Goal: Task Accomplishment & Management: Manage account settings

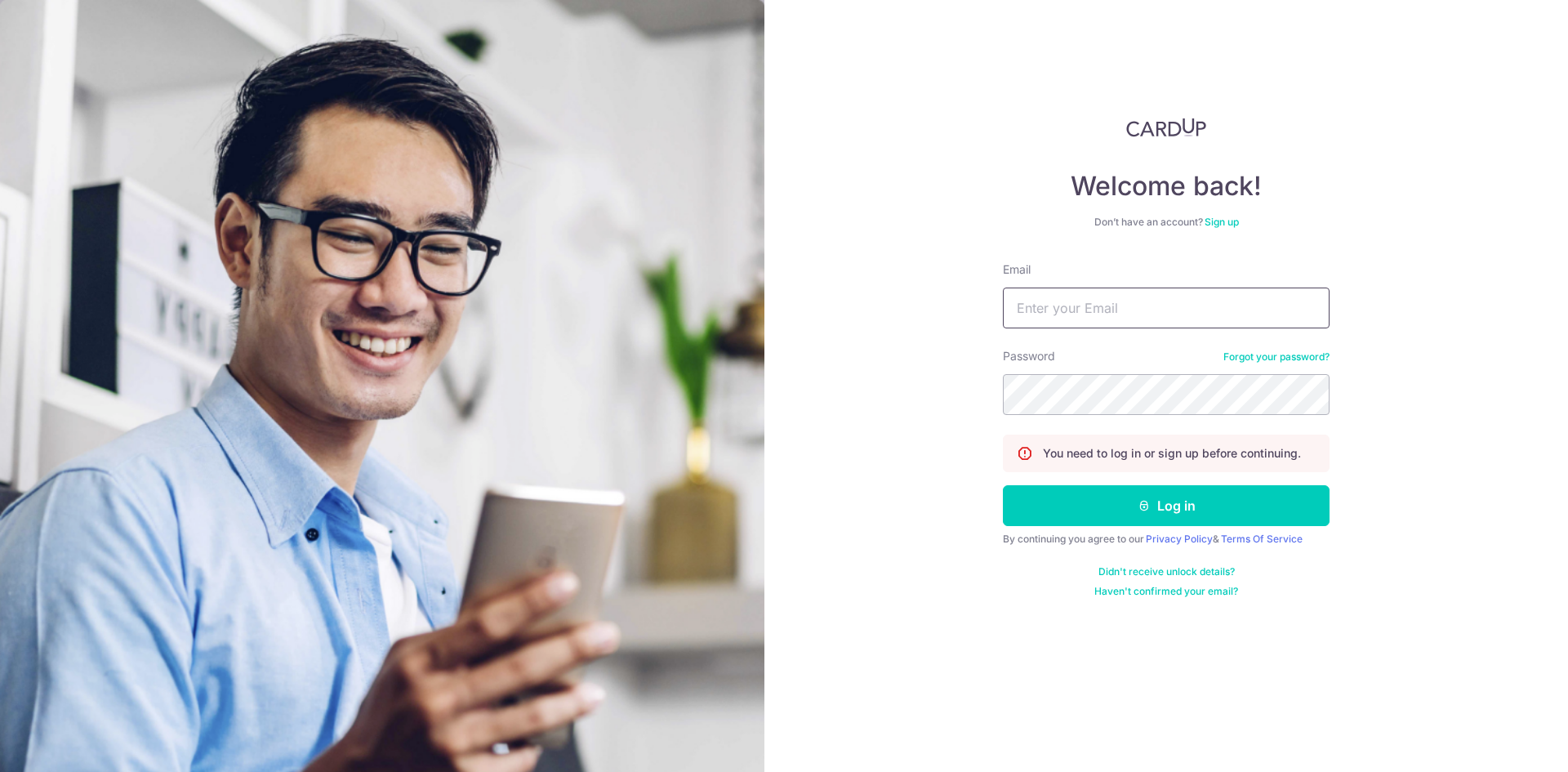
click at [1132, 300] on input "Email" at bounding box center [1166, 308] width 326 height 41
type input "[EMAIL_ADDRESS][DOMAIN_NAME]"
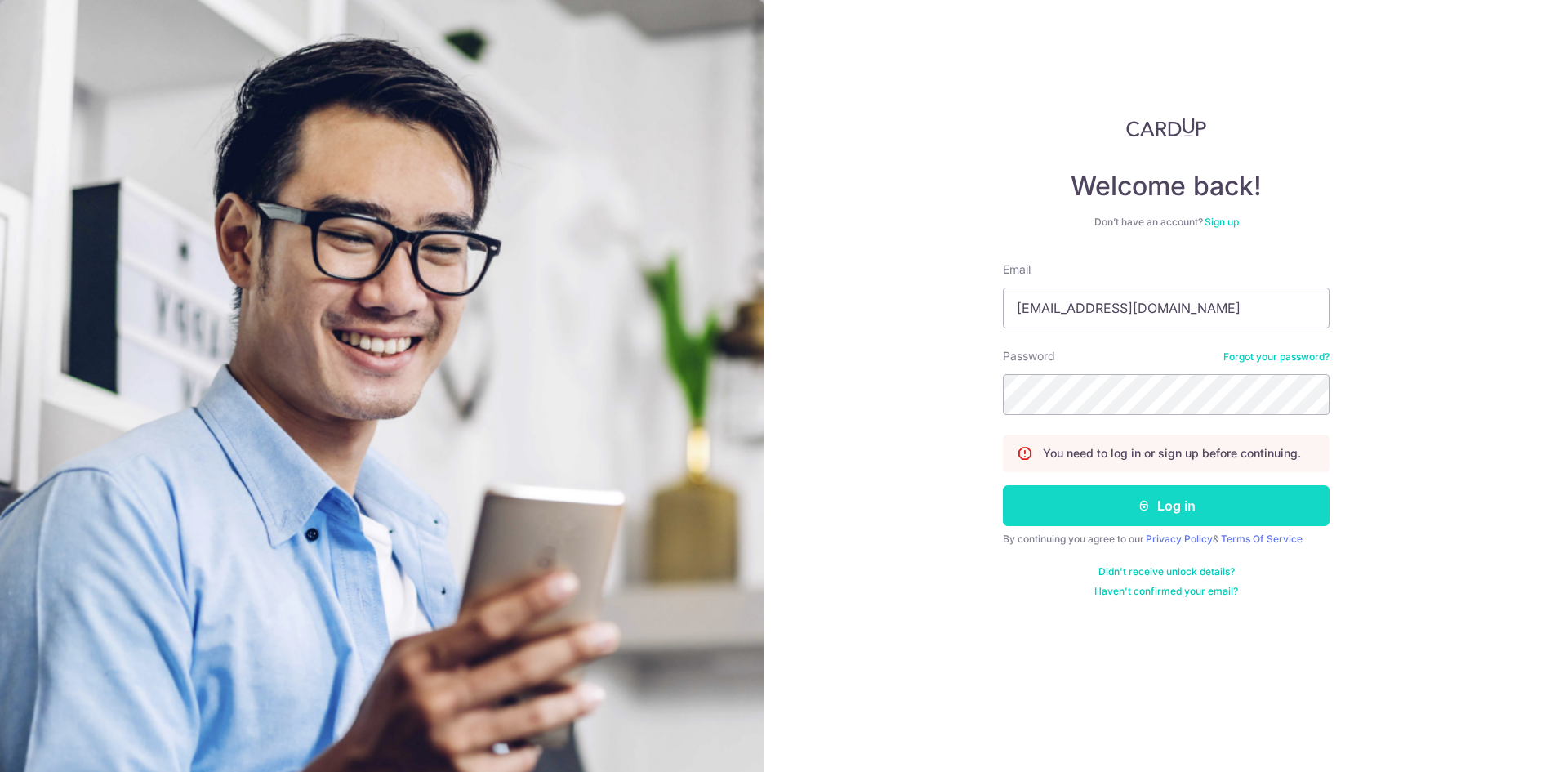
click at [1213, 496] on button "Log in" at bounding box center [1166, 505] width 326 height 41
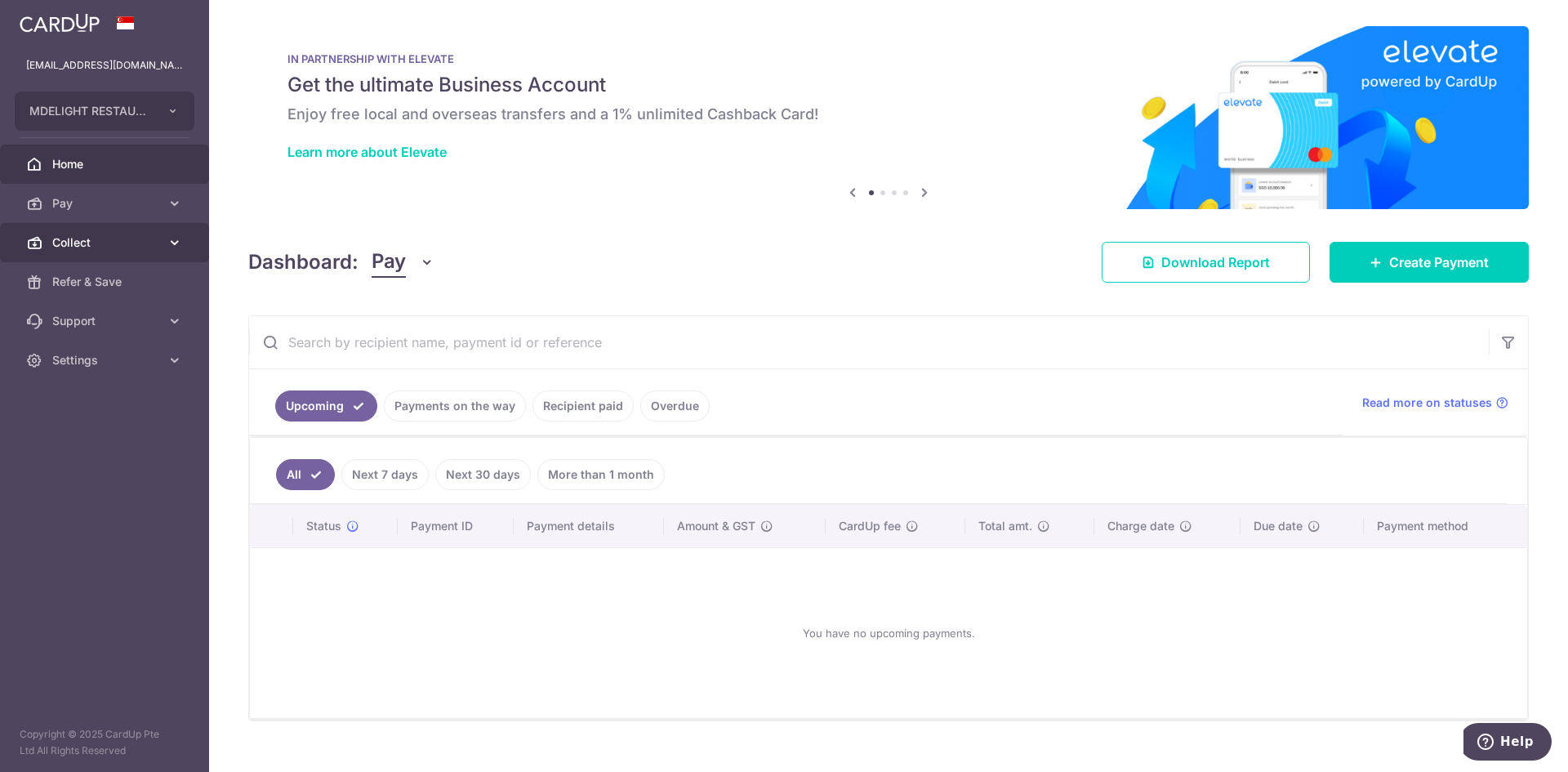
click at [56, 245] on span "Collect" at bounding box center [106, 242] width 108 height 17
click at [426, 261] on icon "button" at bounding box center [427, 262] width 17 height 17
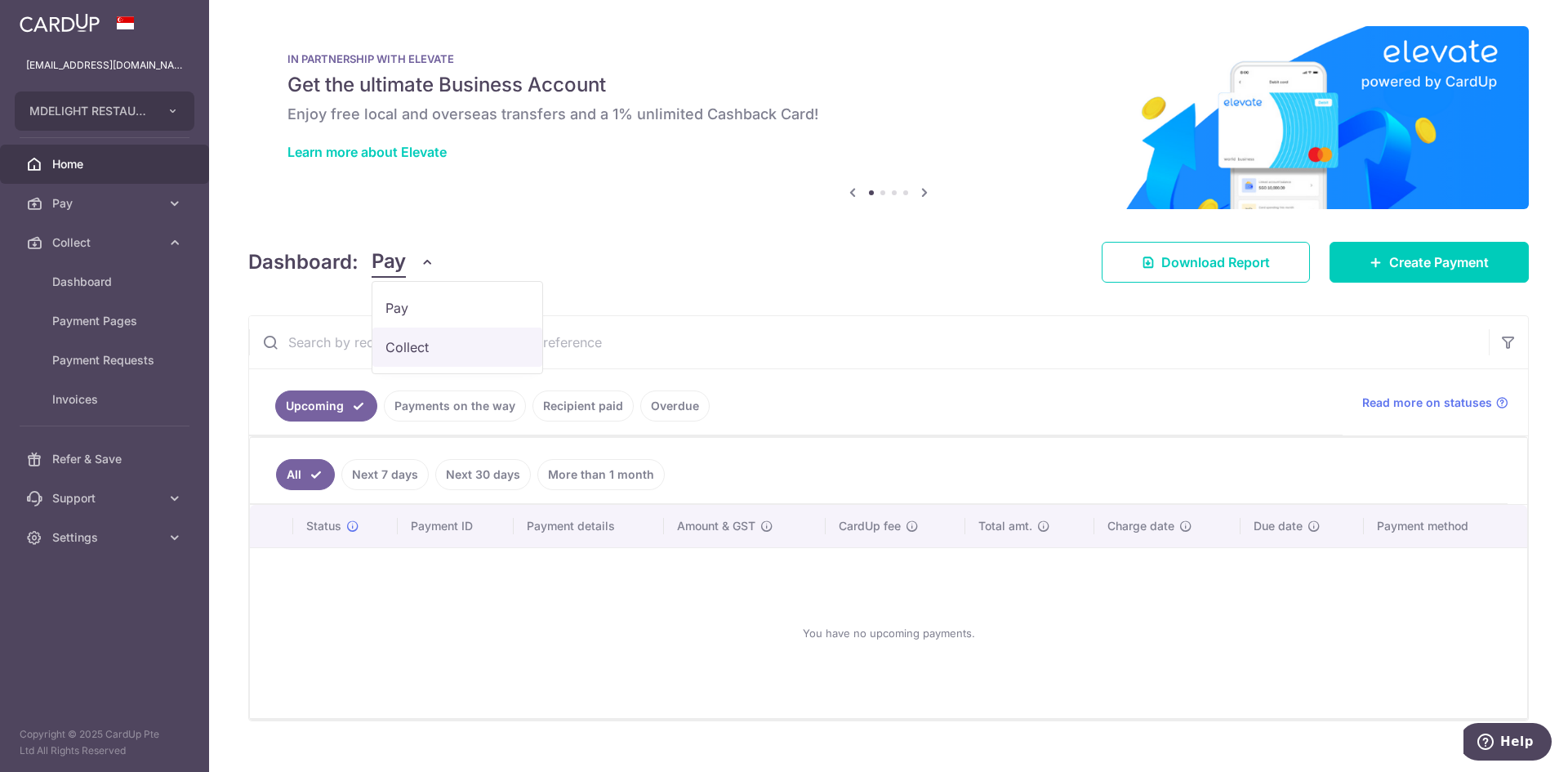
click at [410, 347] on link "Collect" at bounding box center [457, 347] width 169 height 39
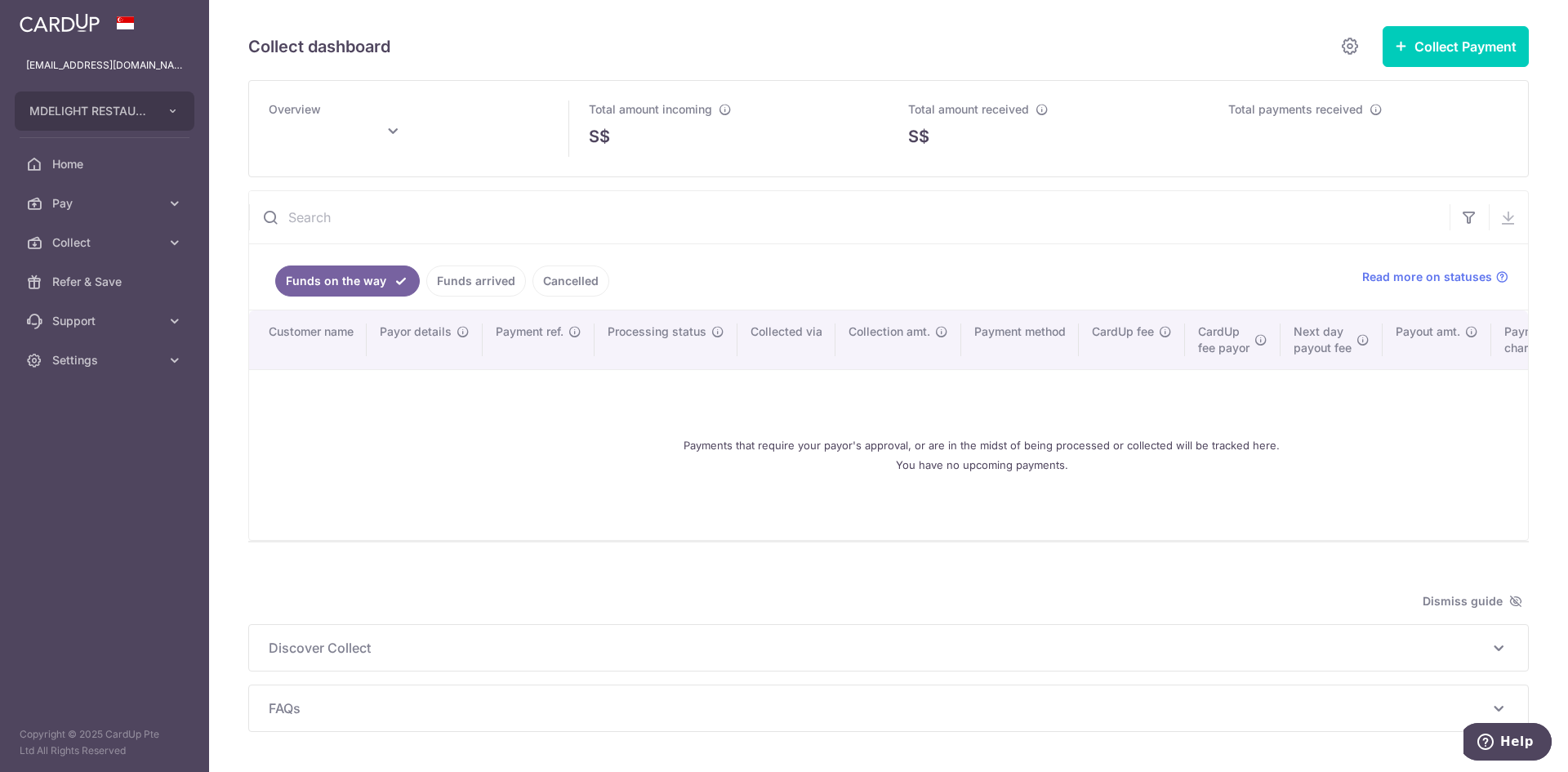
click at [483, 278] on link "Funds arrived" at bounding box center [476, 281] width 99 height 31
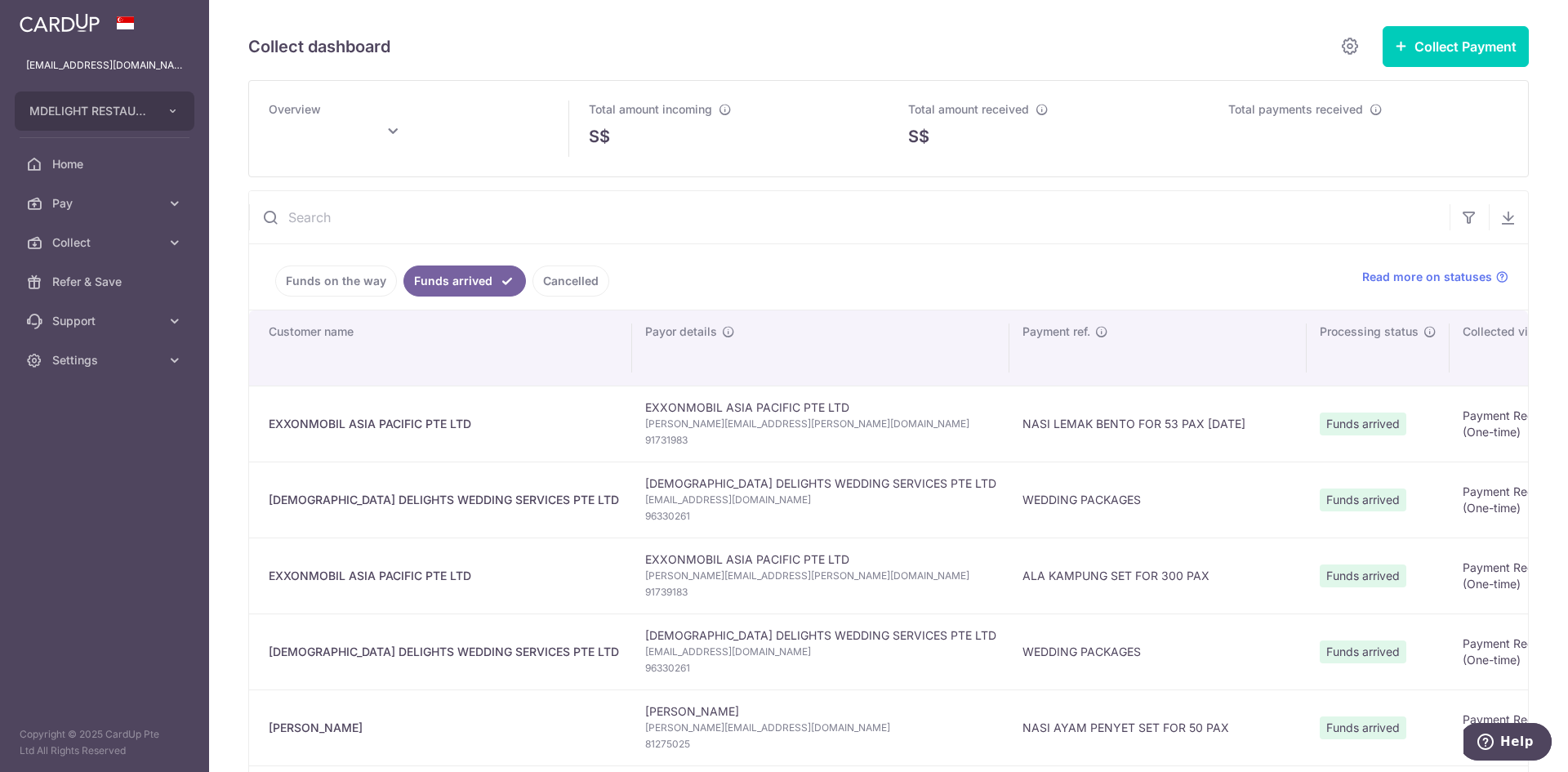
type input "[DATE]"
